Goal: Check status: Check status

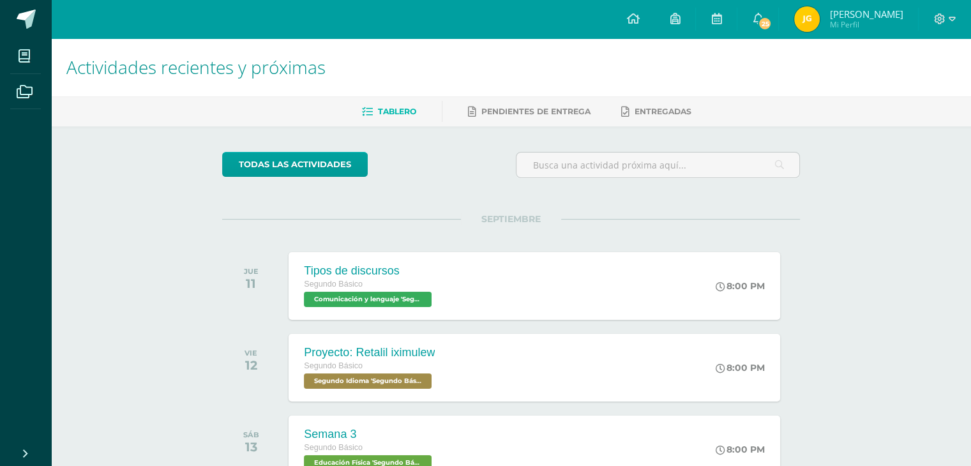
click at [820, 23] on img at bounding box center [807, 19] width 26 height 26
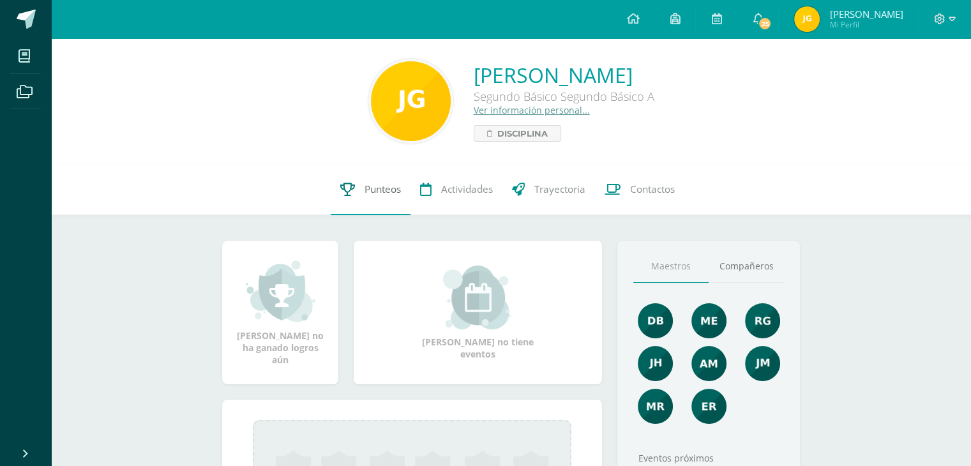
click at [375, 197] on link "Punteos" at bounding box center [371, 189] width 80 height 51
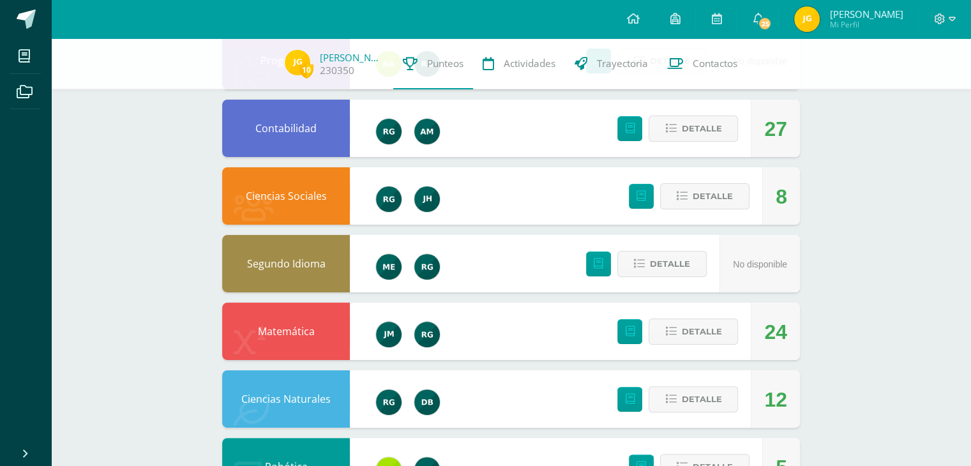
scroll to position [238, 0]
